Goal: Browse casually

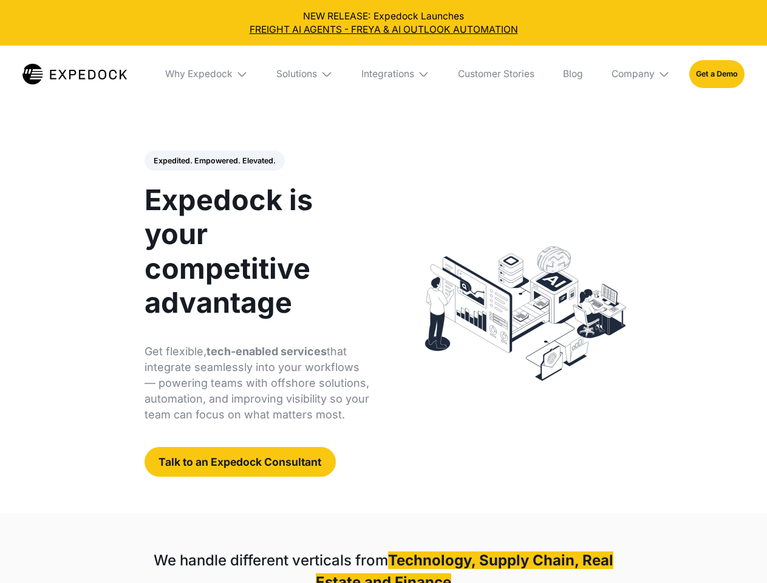
select select
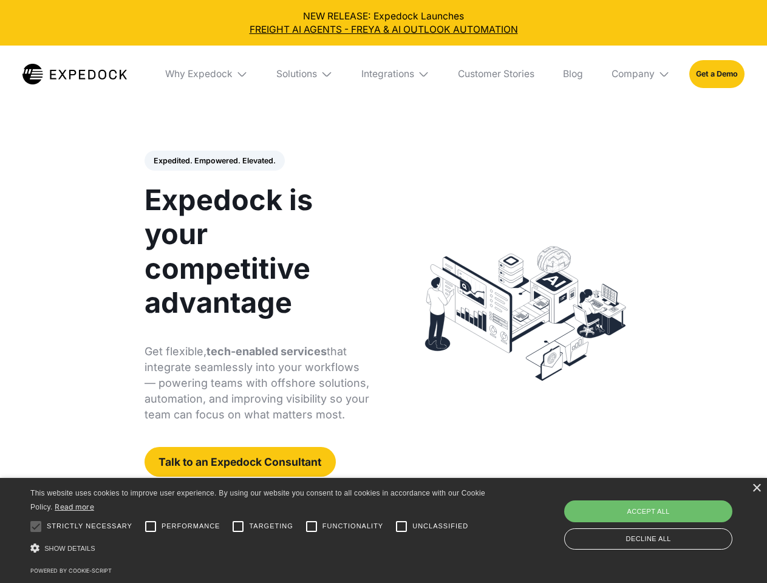
click at [383, 74] on div "Integrations" at bounding box center [387, 74] width 53 height 12
click at [207, 74] on div "Why Expedock" at bounding box center [188, 74] width 67 height 12
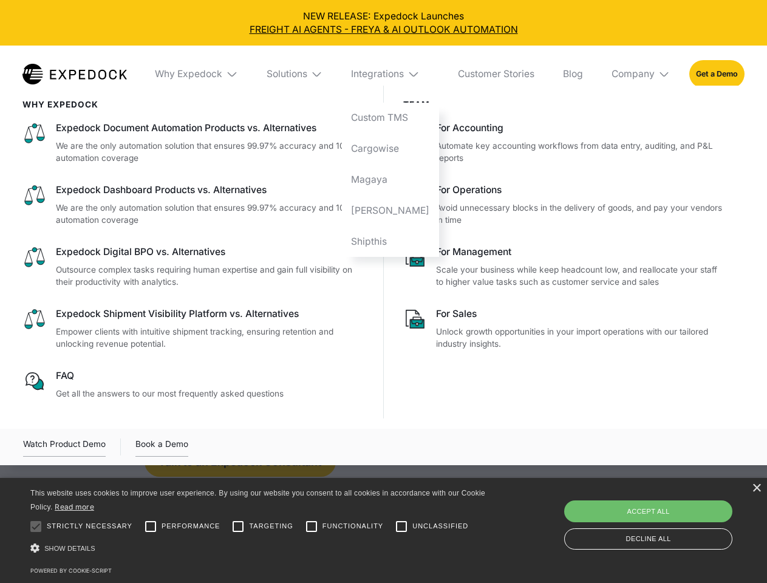
click at [305, 74] on div "Solutions" at bounding box center [286, 74] width 41 height 12
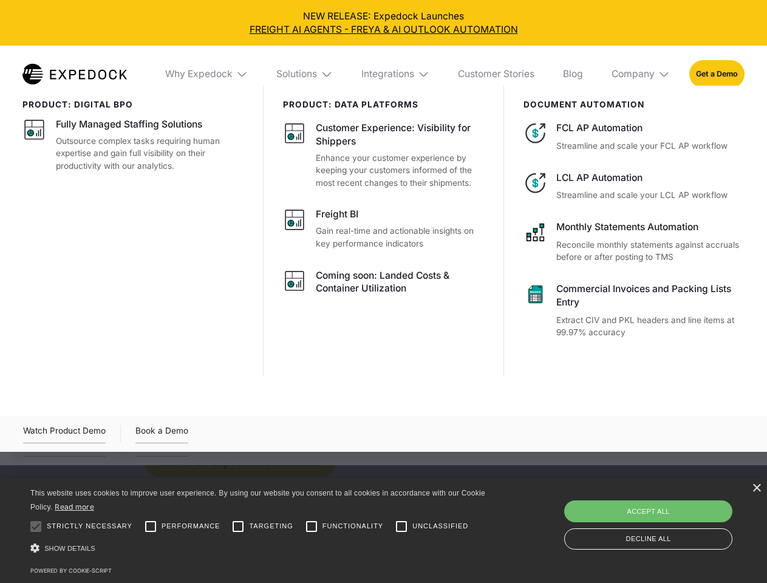
click at [396, 74] on div "Integrations" at bounding box center [387, 74] width 53 height 12
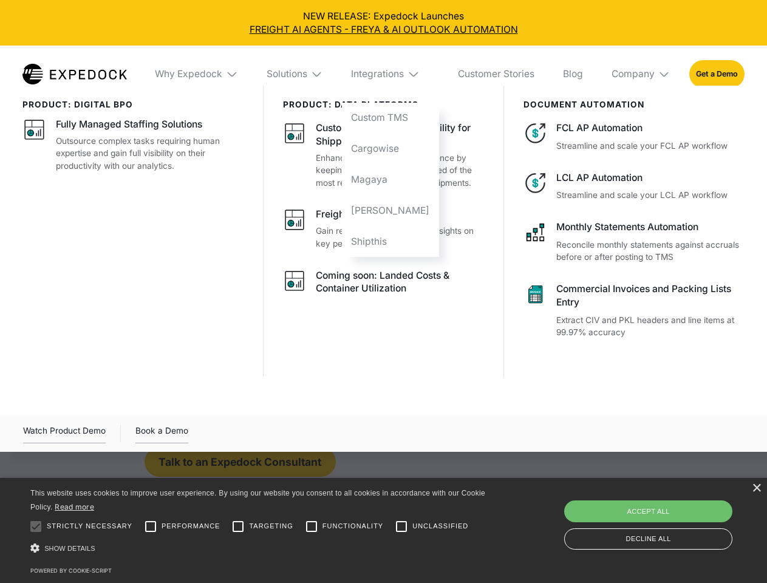
click at [641, 74] on div "Company" at bounding box center [632, 74] width 43 height 12
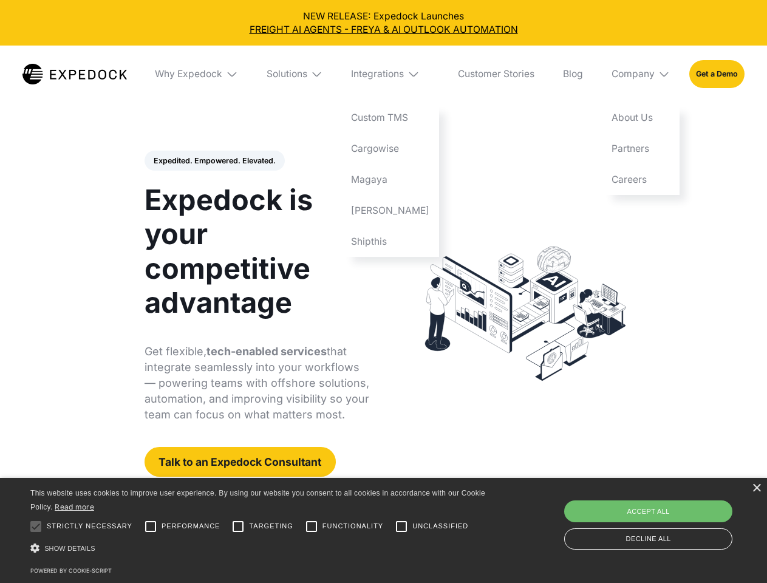
click at [214, 161] on div "Expedited. Empowered. Elevated. Automate Freight Document Extraction at 99.97% …" at bounding box center [256, 314] width 225 height 327
click at [36, 526] on div at bounding box center [36, 526] width 24 height 24
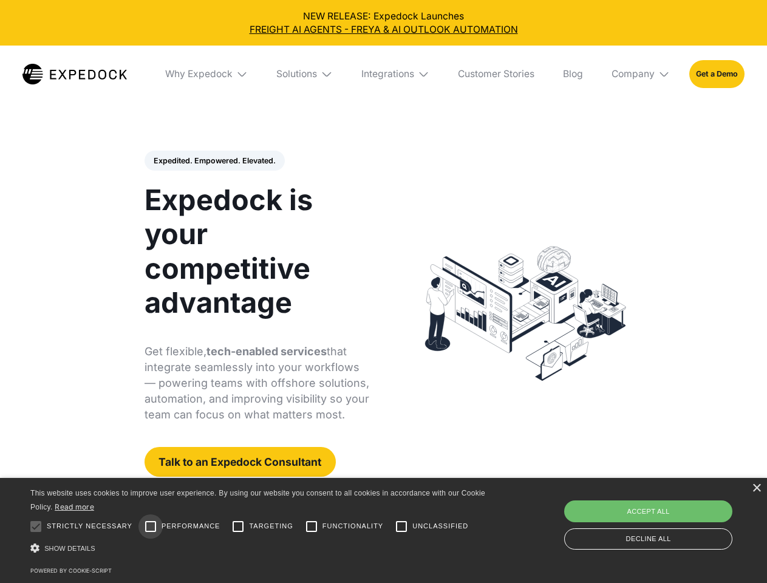
click at [151, 526] on input "Performance" at bounding box center [150, 526] width 24 height 24
checkbox input "true"
click at [238, 526] on input "Targeting" at bounding box center [238, 526] width 24 height 24
checkbox input "true"
click at [311, 526] on input "Functionality" at bounding box center [311, 526] width 24 height 24
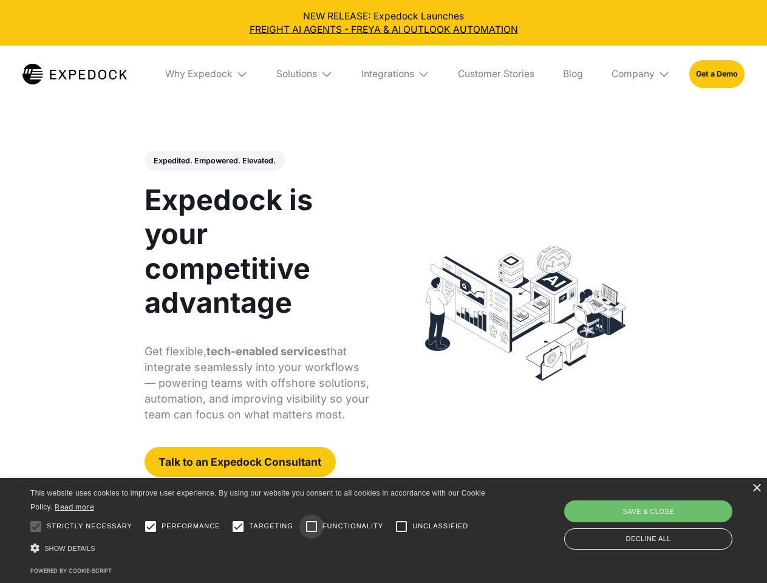
checkbox input "true"
